Goal: Navigation & Orientation: Find specific page/section

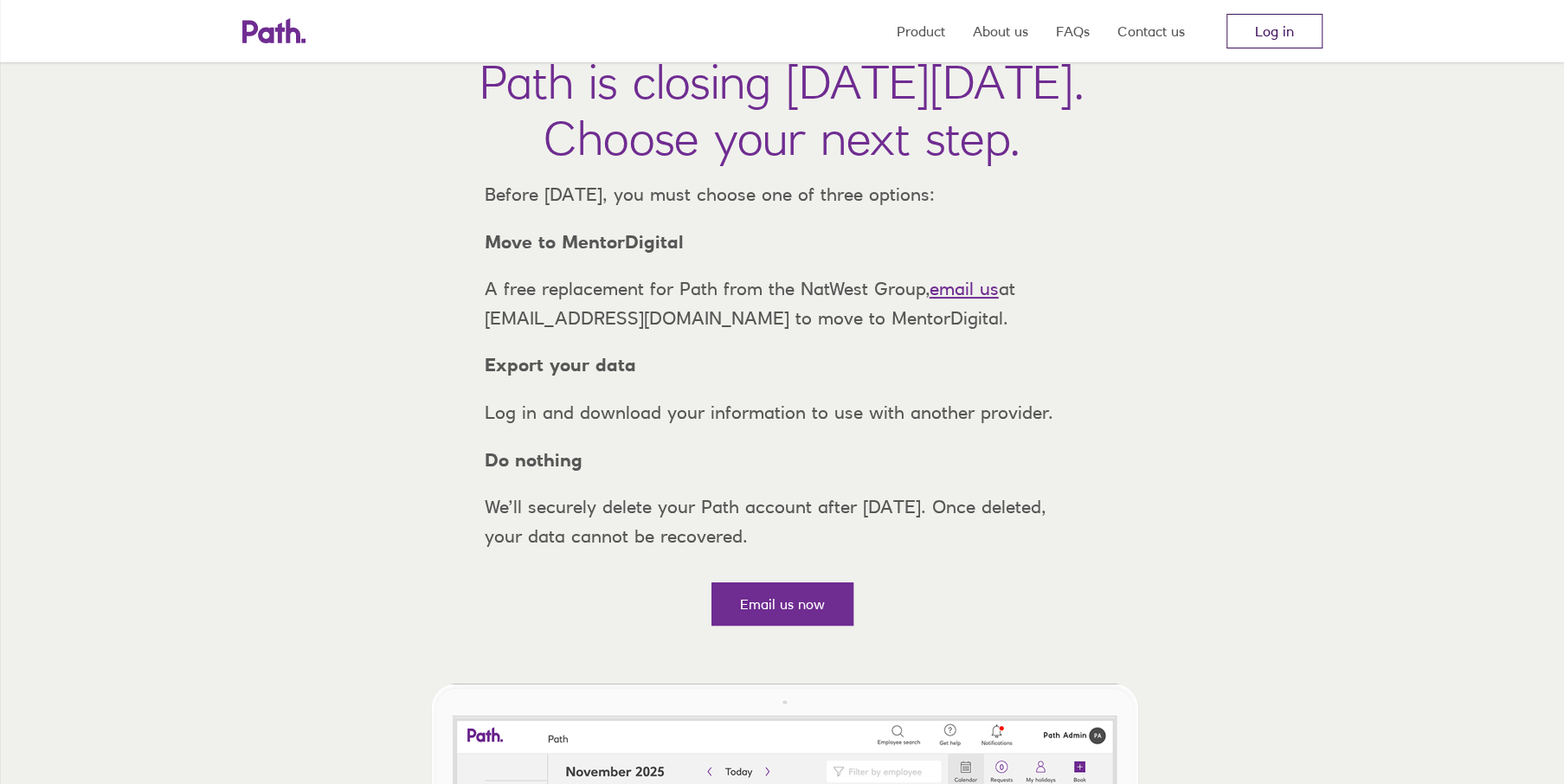
scroll to position [87, 0]
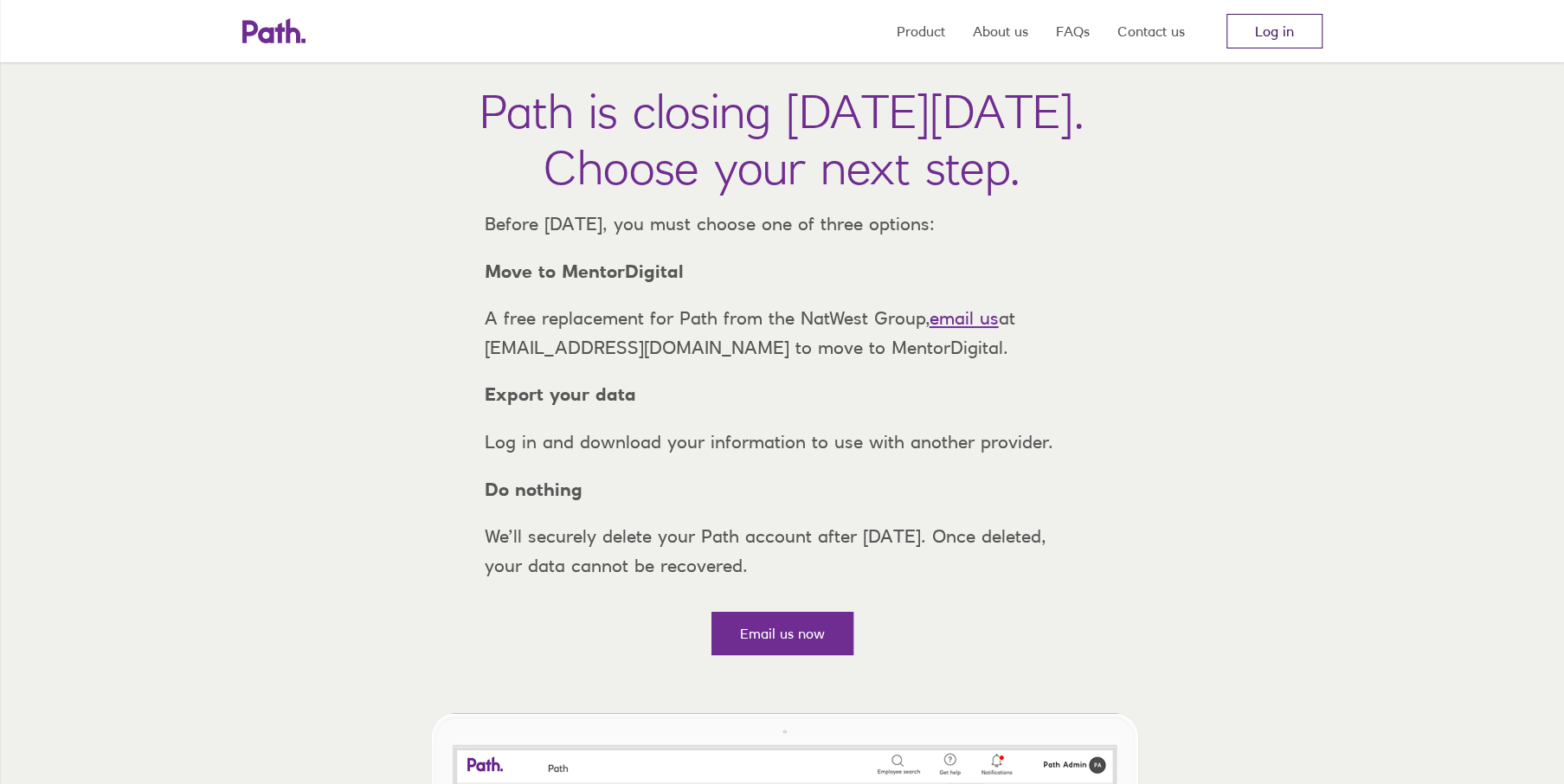
click at [1265, 28] on link "Log in" at bounding box center [1275, 31] width 96 height 35
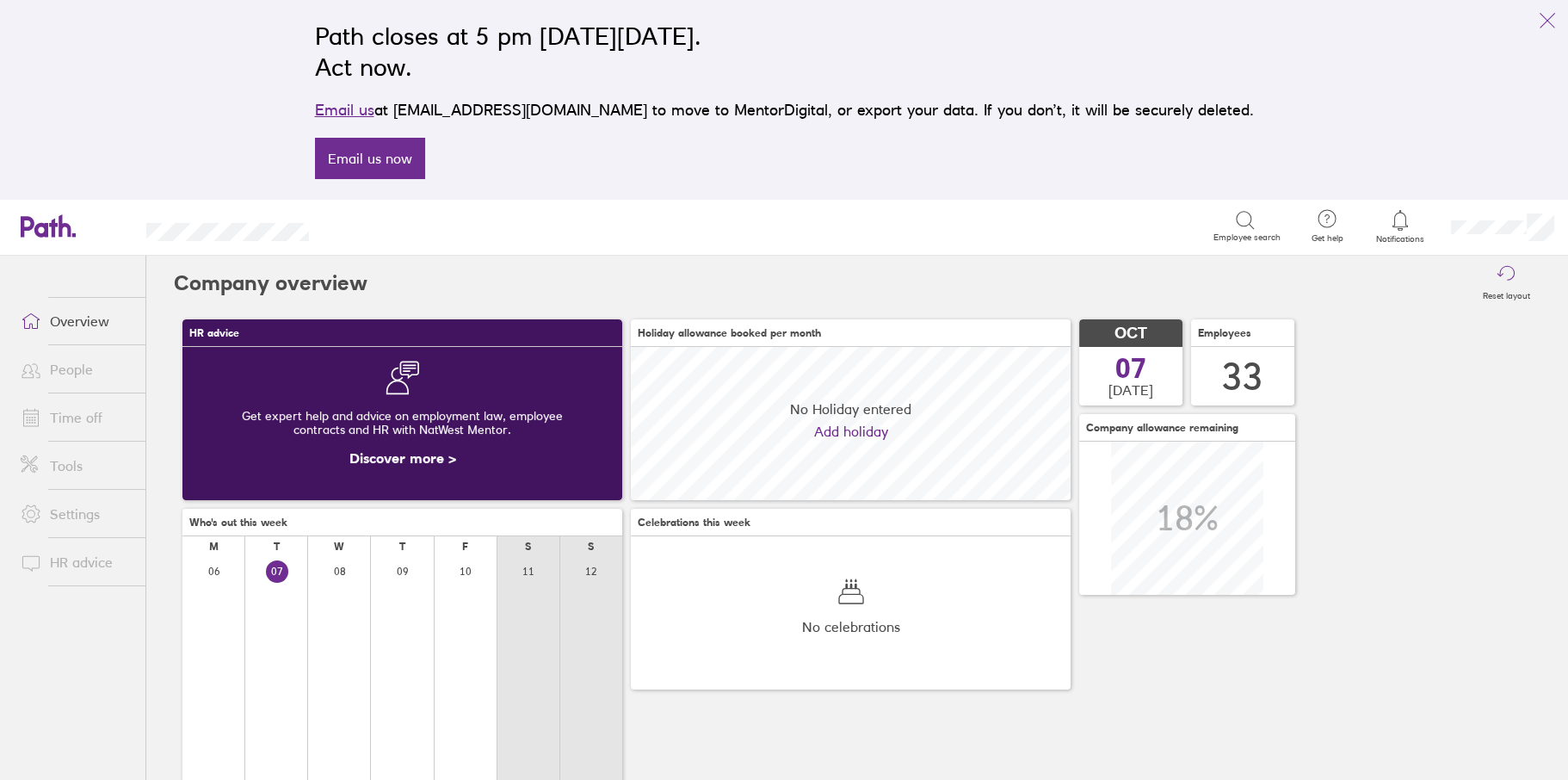
scroll to position [153, 439]
click at [1545, 22] on icon "link" at bounding box center [1547, 21] width 21 height 21
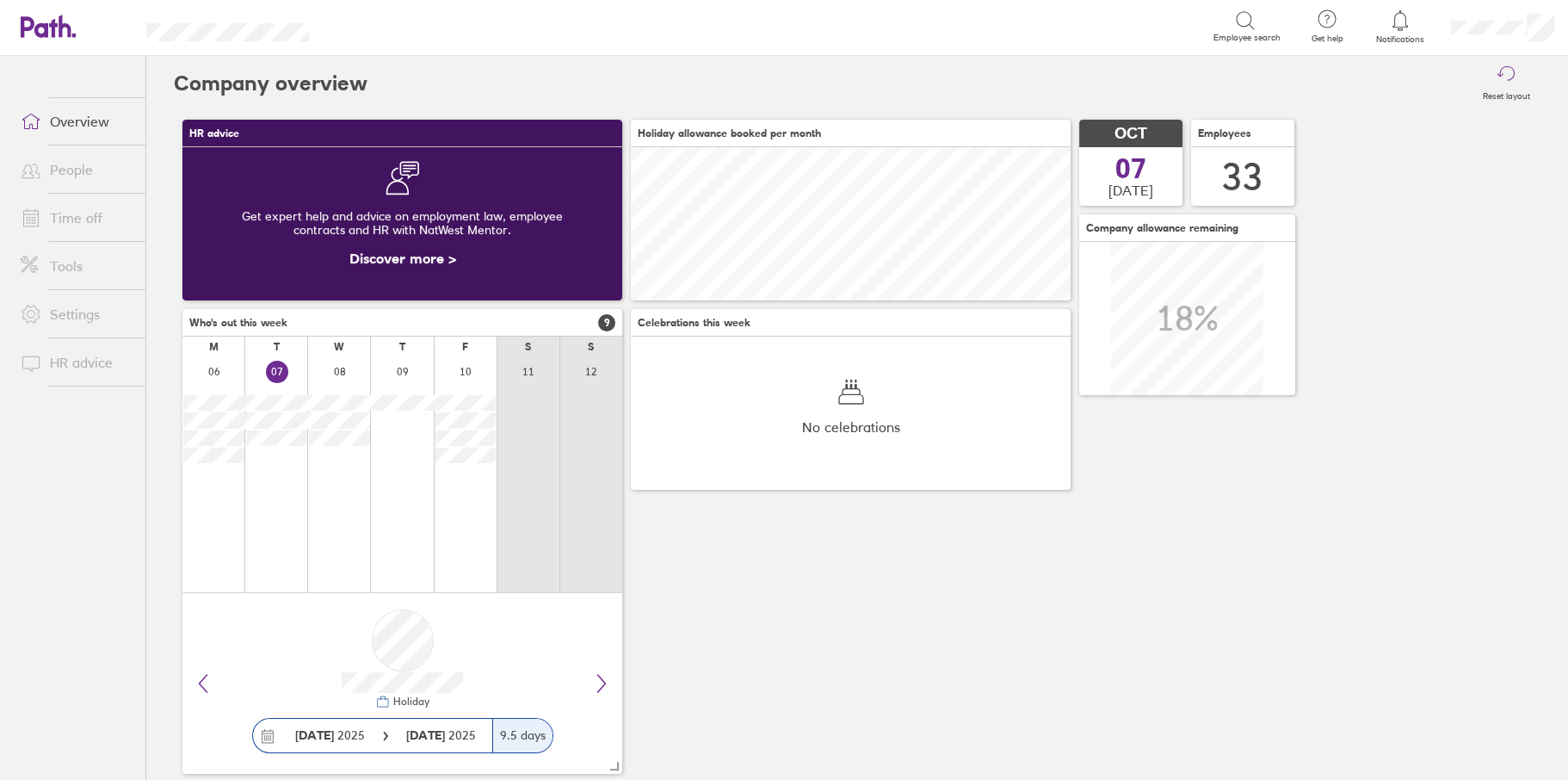
click at [95, 202] on link "Time off" at bounding box center [75, 217] width 138 height 35
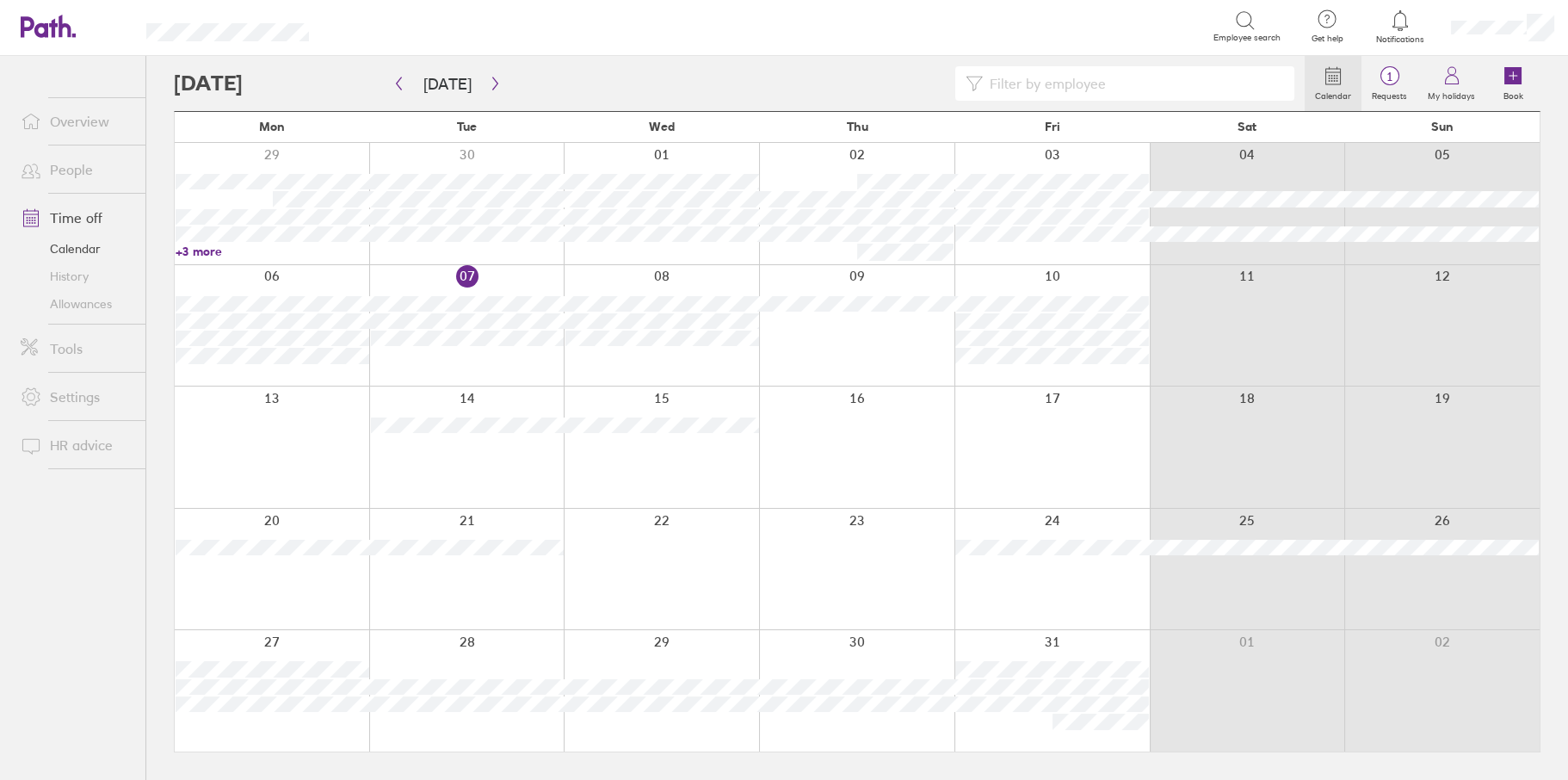
click at [70, 392] on link "Settings" at bounding box center [75, 397] width 138 height 35
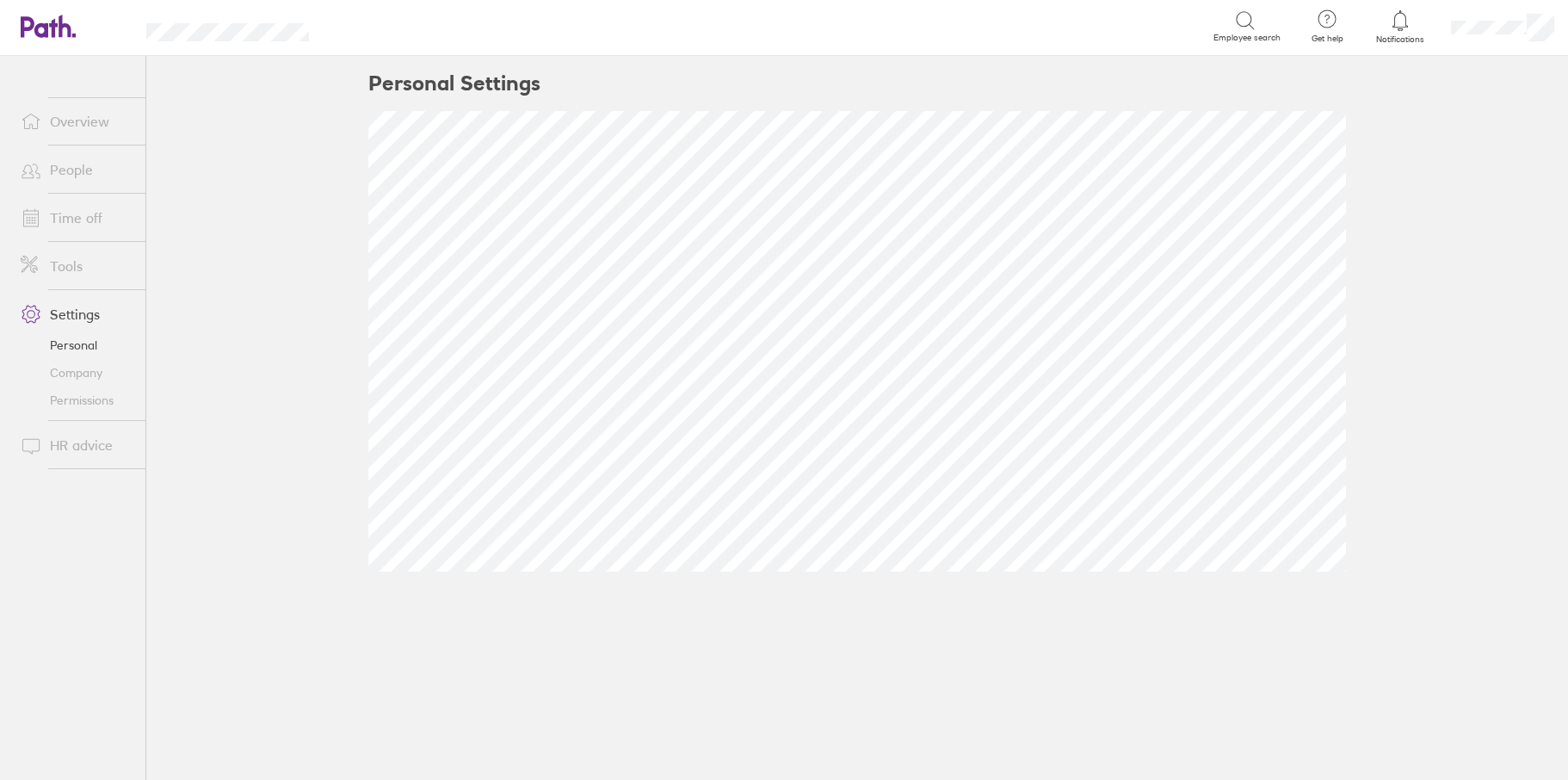
click at [54, 263] on link "Tools" at bounding box center [75, 266] width 138 height 35
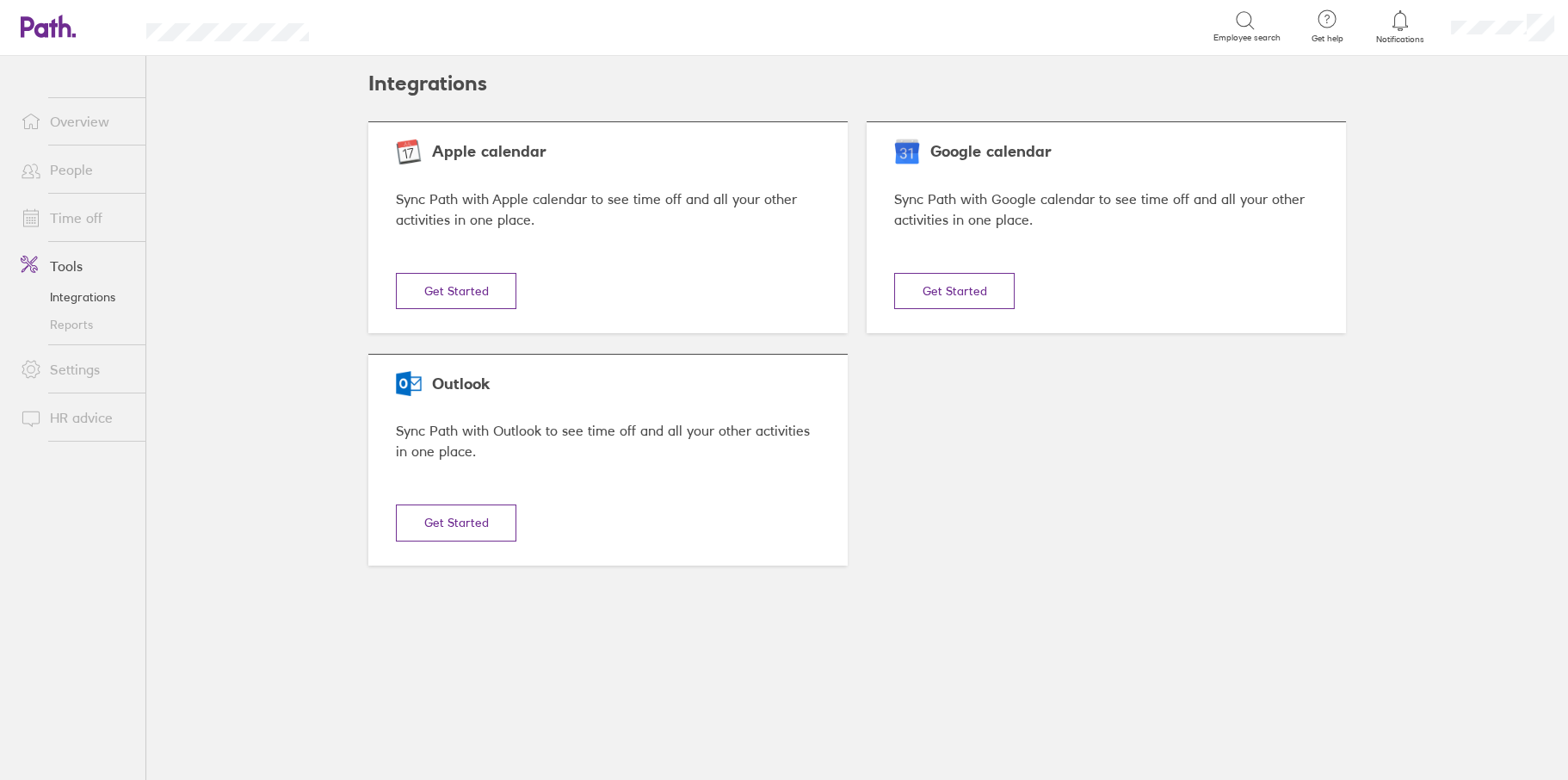
click at [74, 291] on link "Integrations" at bounding box center [75, 296] width 138 height 27
click at [74, 324] on link "Reports" at bounding box center [75, 324] width 138 height 27
